Goal: Task Accomplishment & Management: Use online tool/utility

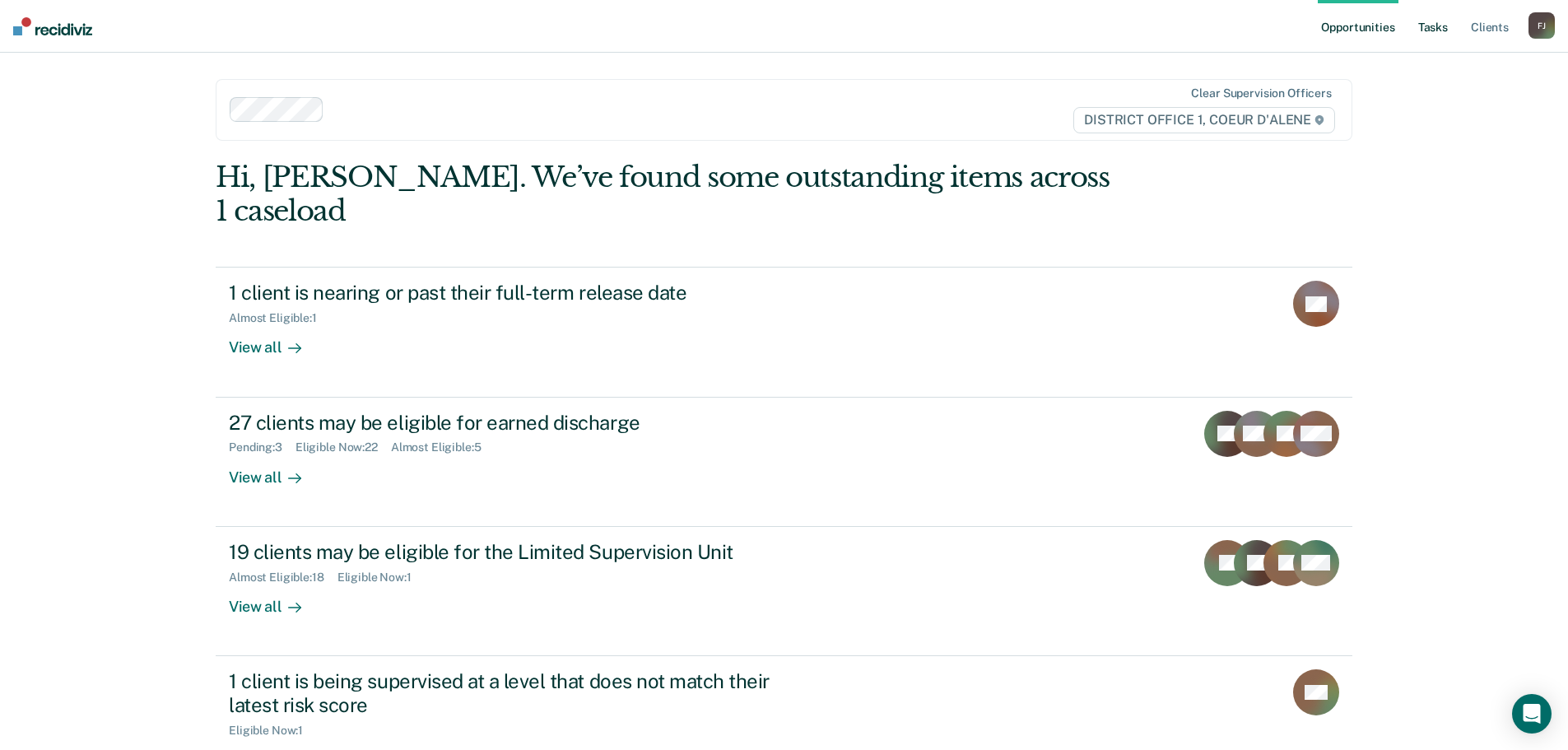
click at [1437, 28] on link "Tasks" at bounding box center [1433, 26] width 37 height 53
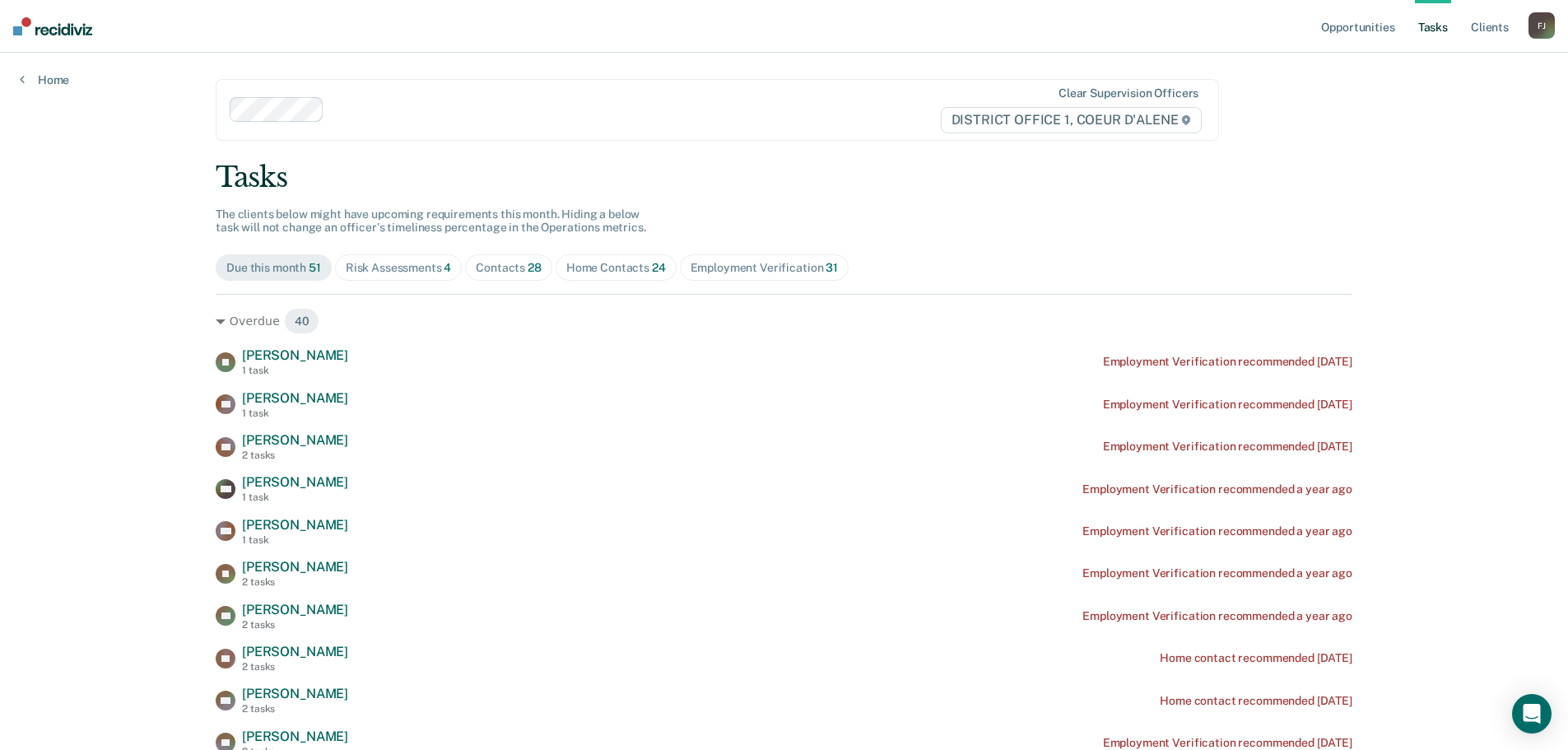
click at [395, 268] on div "Risk Assessments 4" at bounding box center [398, 268] width 106 height 14
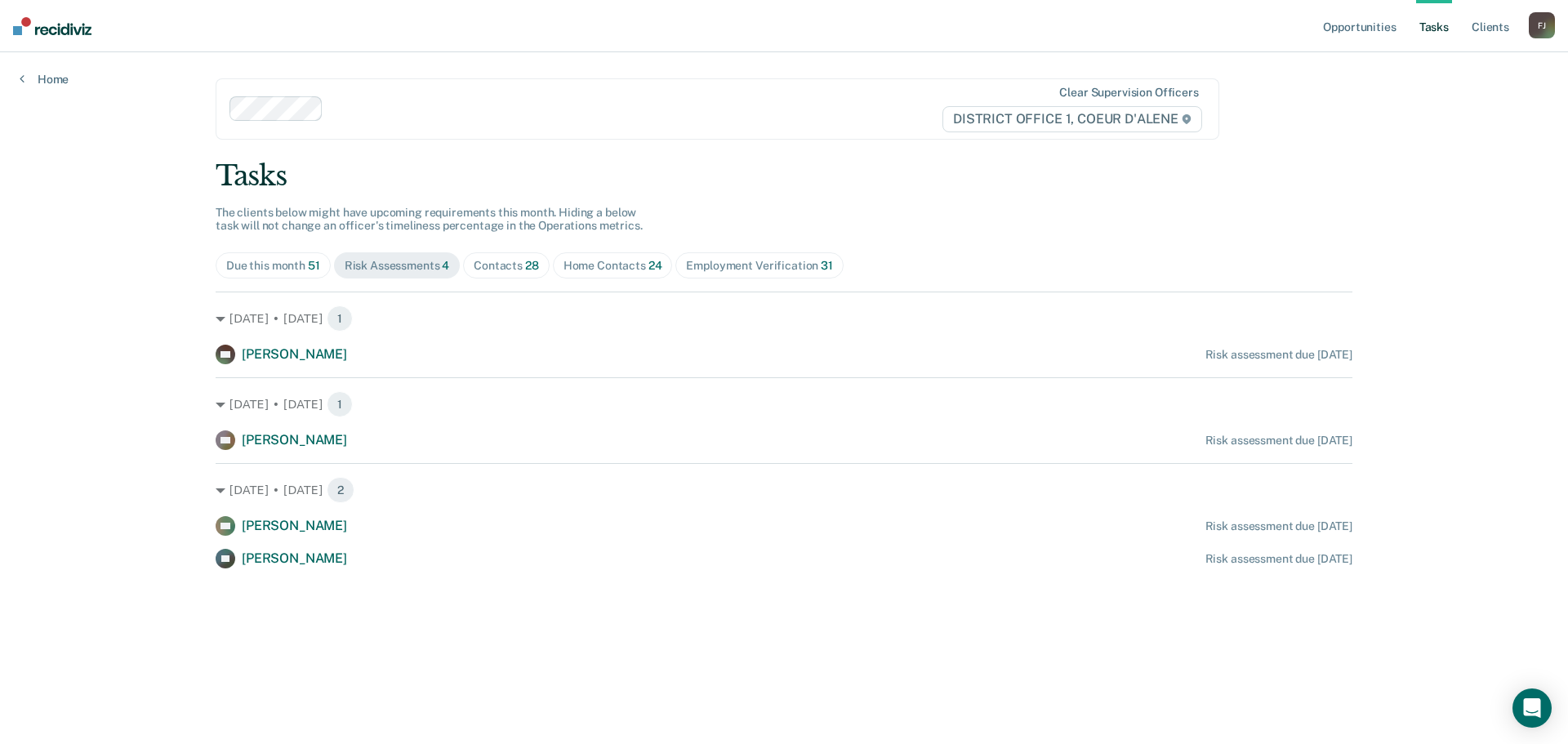
click at [515, 264] on div "Contacts 28" at bounding box center [506, 266] width 65 height 14
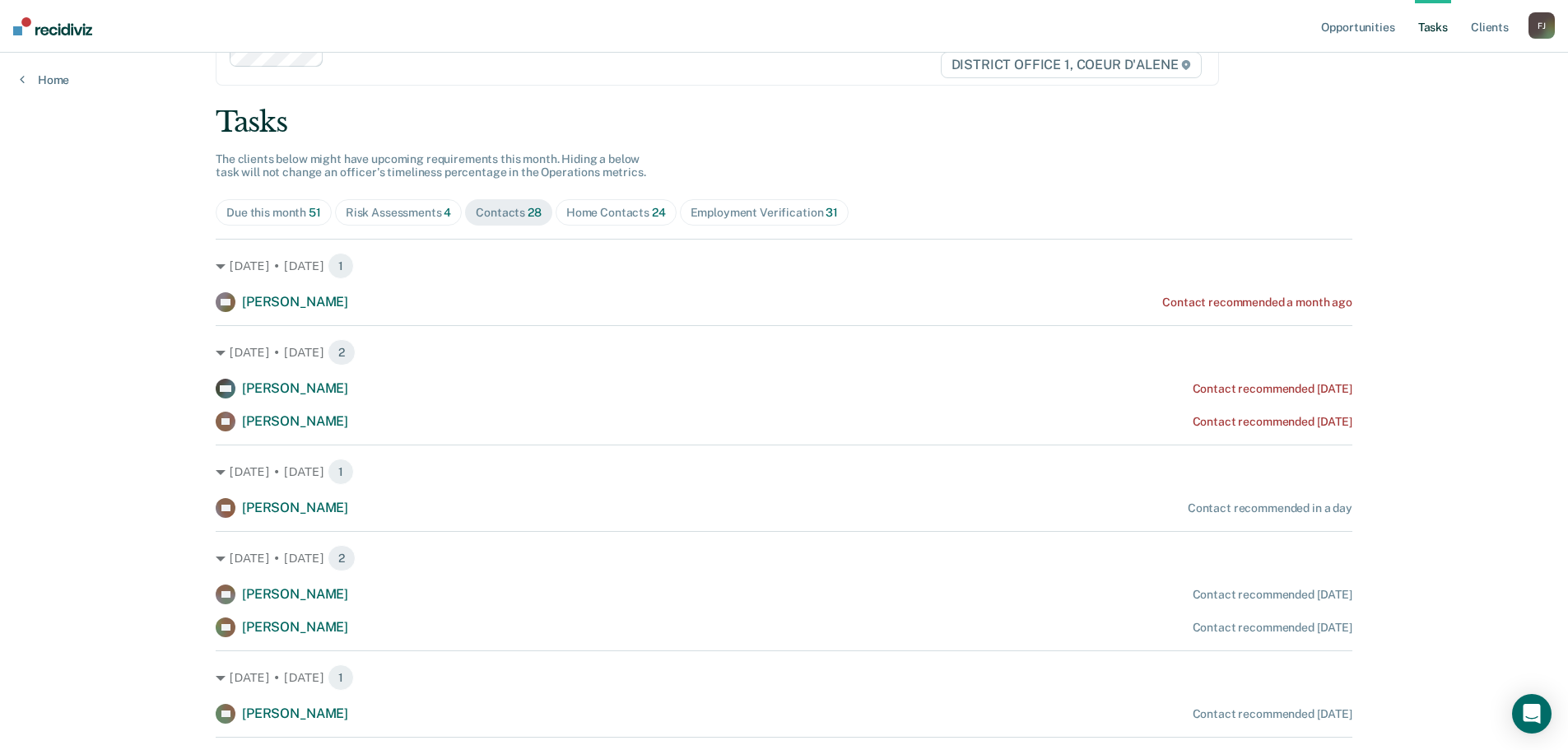
scroll to position [110, 0]
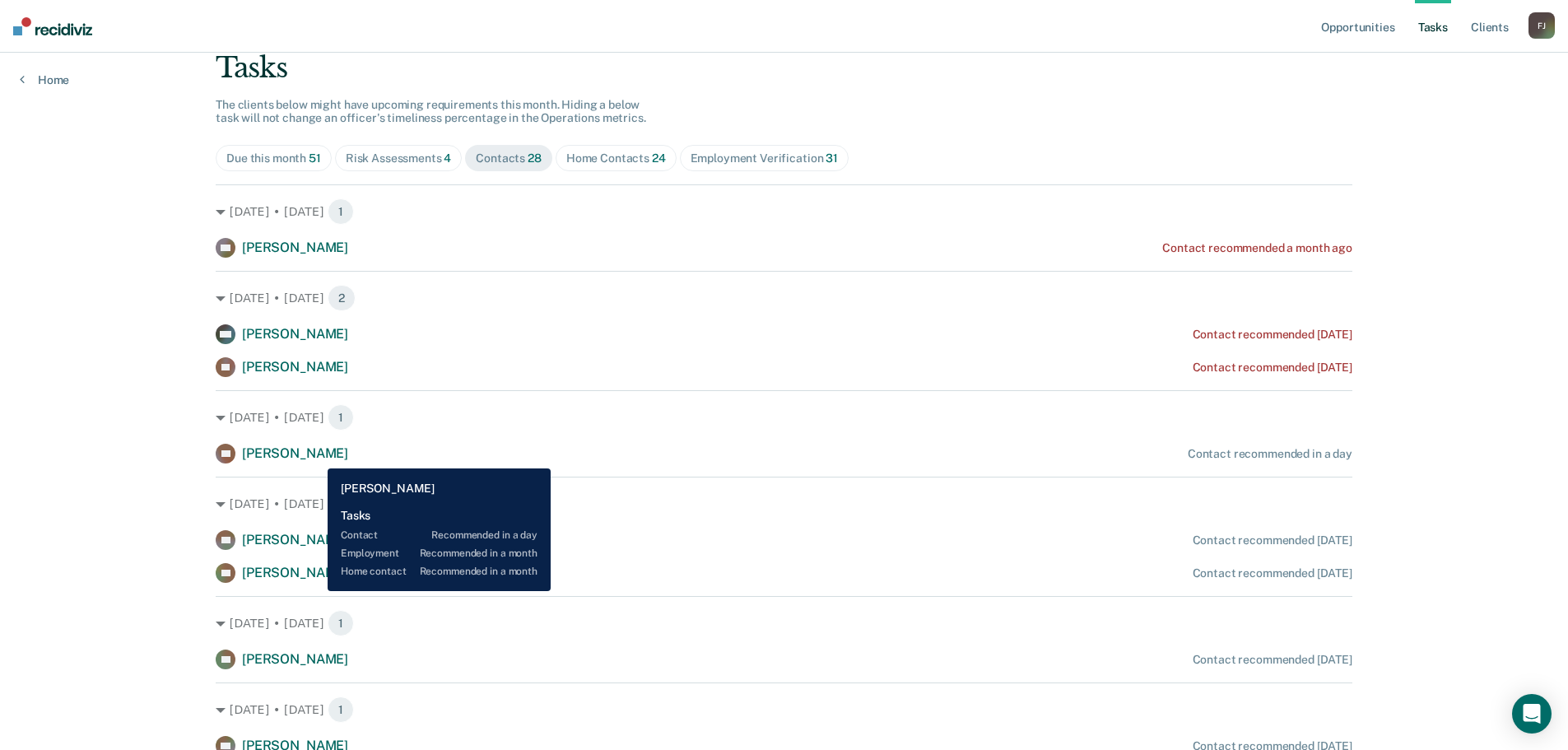
click at [316, 455] on span "[PERSON_NAME]" at bounding box center [295, 453] width 106 height 15
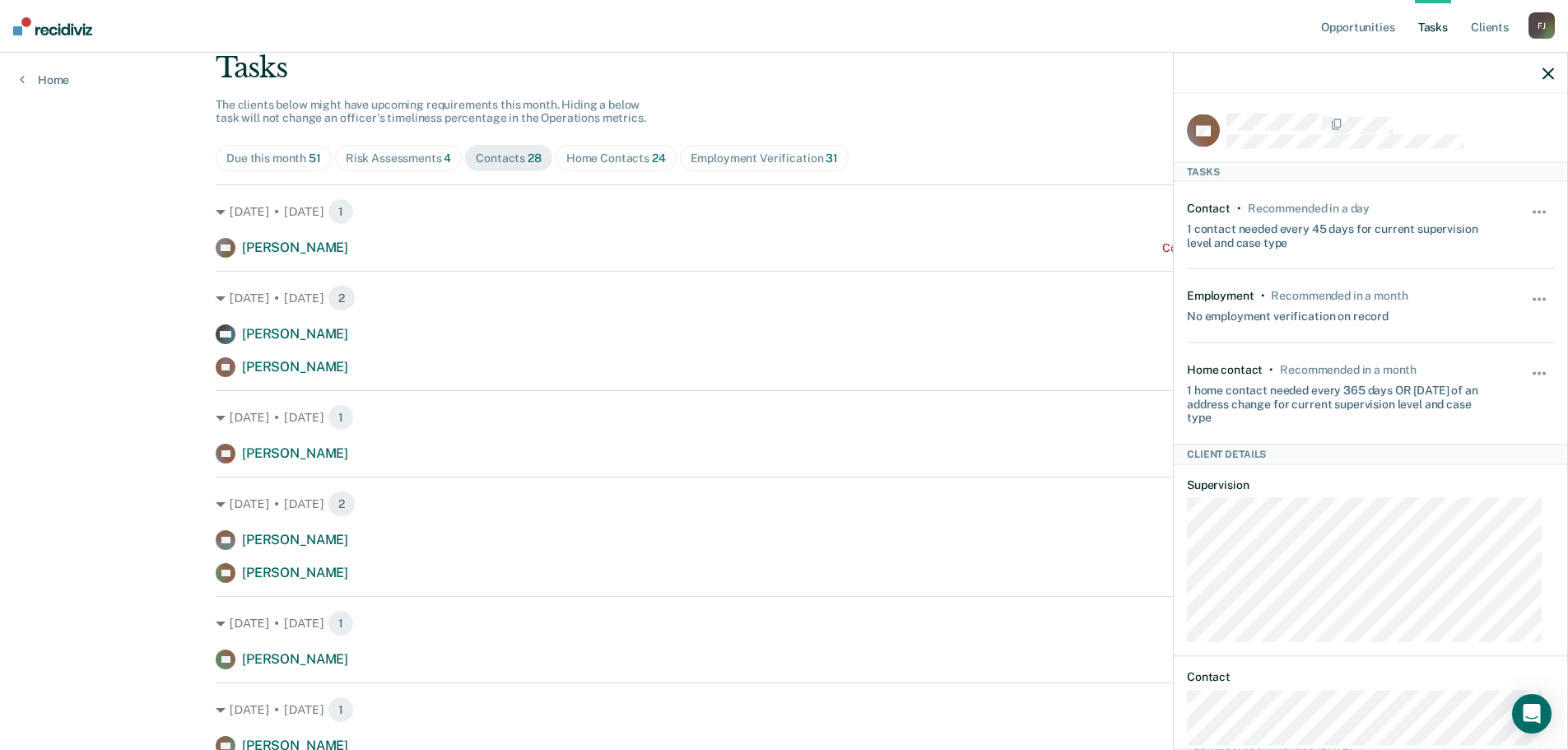
scroll to position [43, 0]
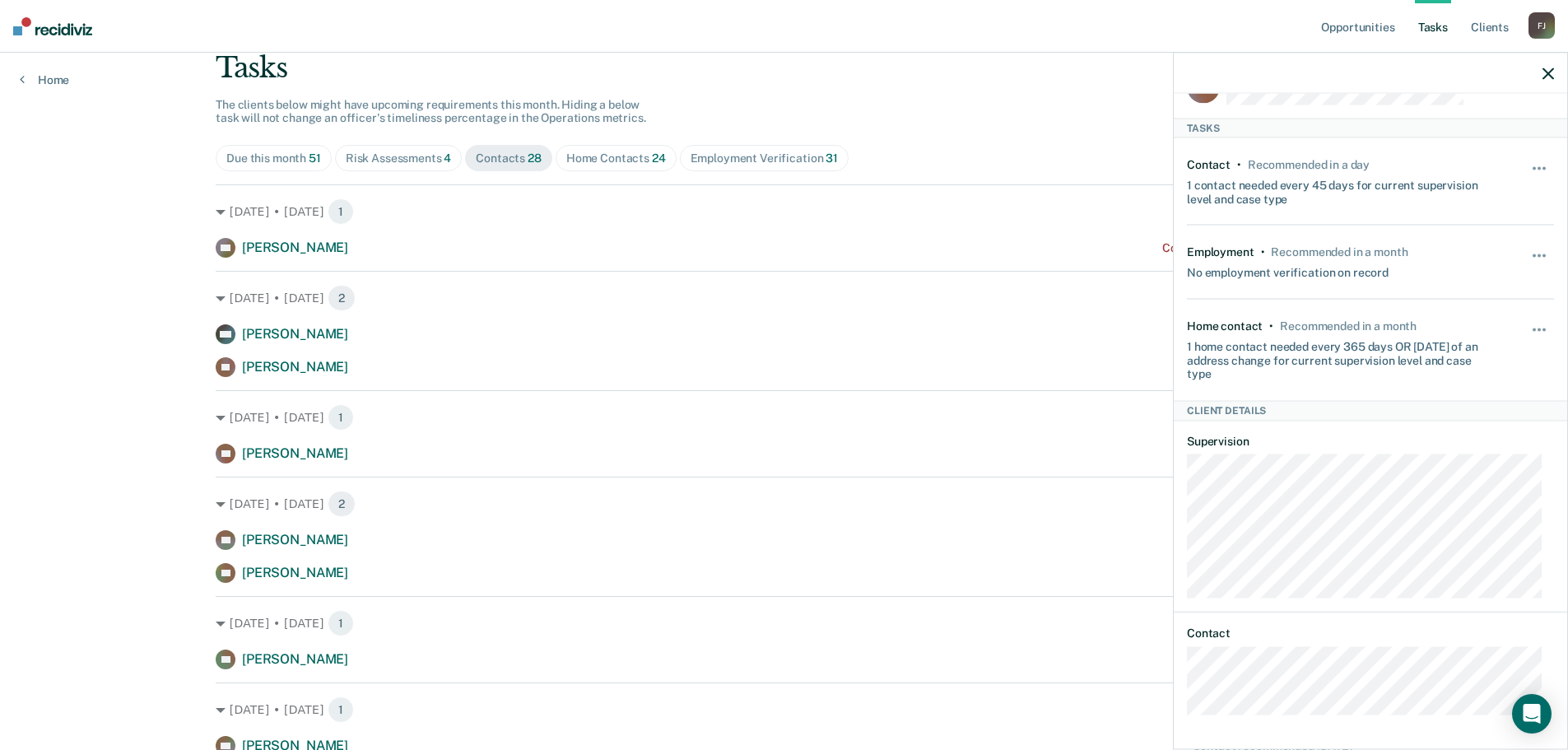
click at [982, 168] on div "Due this month 51 Risk Assessments 4 Contacts 28 Home Contacts 24 Employment Ve…" at bounding box center [784, 158] width 1137 height 26
click at [1551, 71] on icon "button" at bounding box center [1548, 73] width 12 height 12
